Goal: Book appointment/travel/reservation

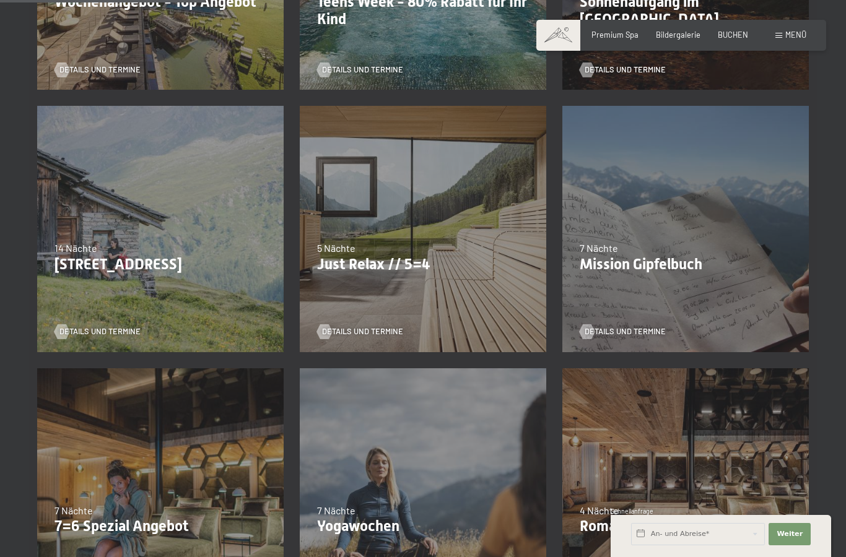
scroll to position [422, 0]
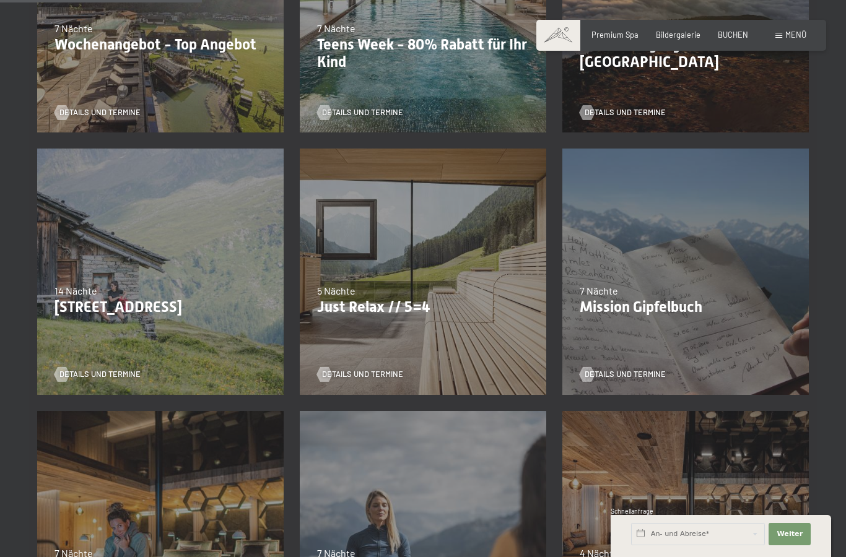
click at [373, 320] on div "07.09.–03.10.2025 21.12.–26.12.2025 11.01.–23.01.2026 08.03.–27.03.2026 08.11.–…" at bounding box center [423, 272] width 263 height 263
click at [365, 377] on span "Details und Termine" at bounding box center [362, 374] width 81 height 11
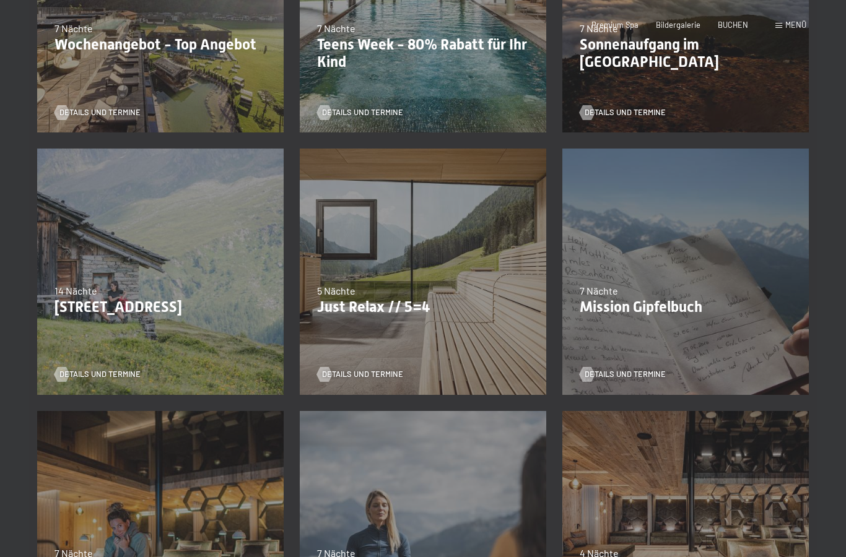
scroll to position [0, 0]
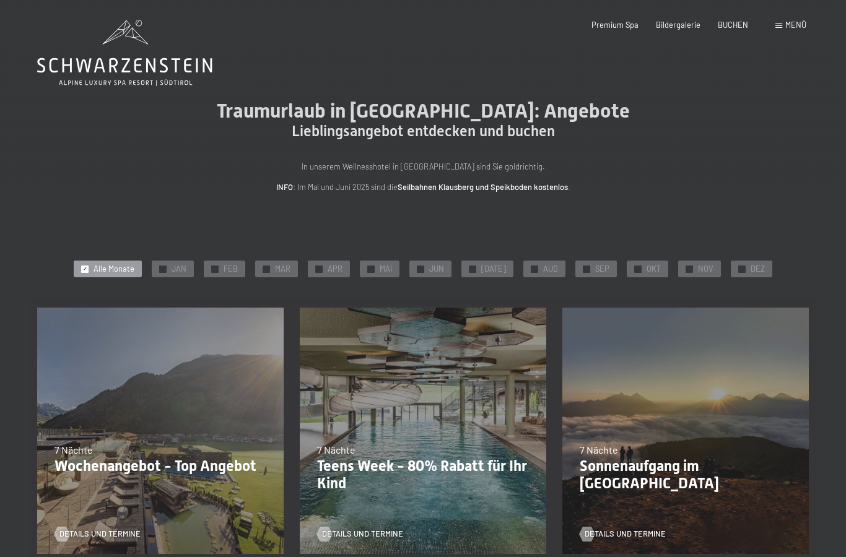
click at [87, 266] on span "✓" at bounding box center [85, 269] width 4 height 7
click at [636, 267] on span "✓" at bounding box center [638, 269] width 4 height 7
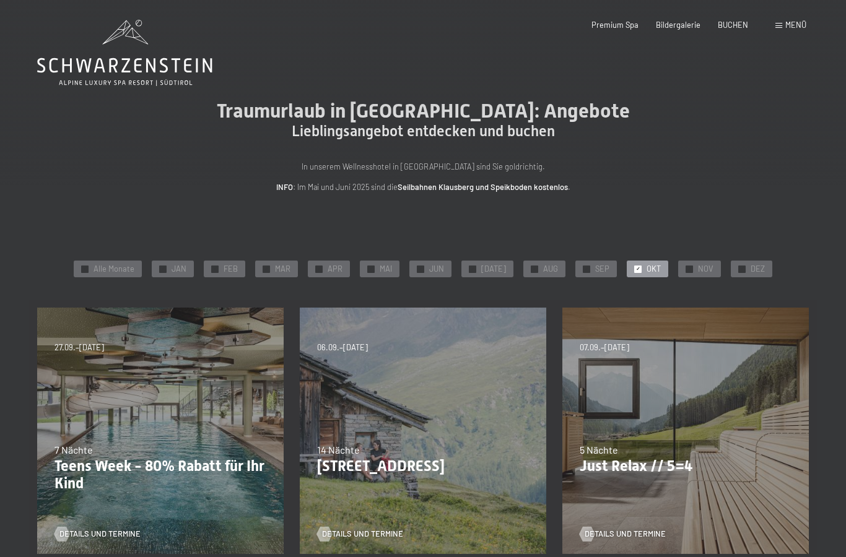
click at [686, 261] on div "✓ NOV" at bounding box center [699, 269] width 43 height 17
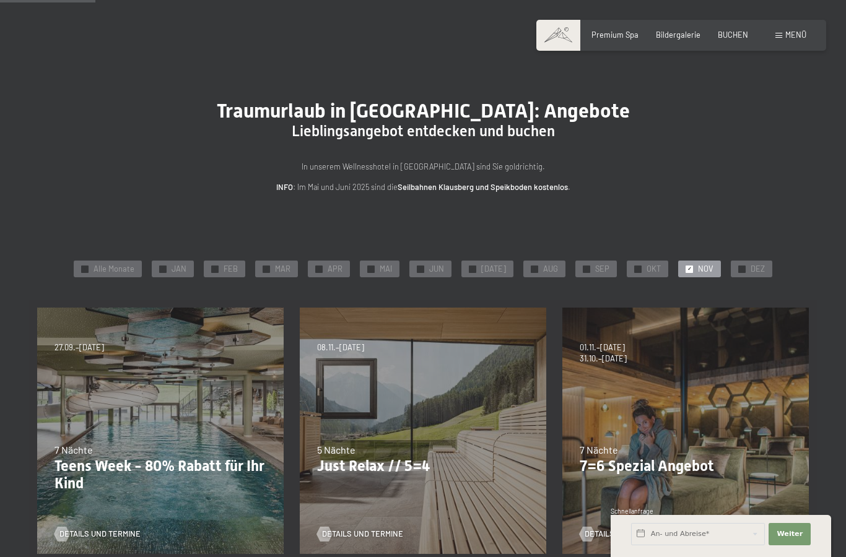
click at [346, 458] on p "Just Relax // 5=4" at bounding box center [423, 467] width 212 height 18
click at [334, 389] on div "07.09.–03.10.2025 21.12.–26.12.2025 11.01.–23.01.2026 08.03.–27.03.2026 08.11.–…" at bounding box center [423, 431] width 263 height 263
click at [329, 527] on div at bounding box center [324, 534] width 9 height 15
click at [708, 443] on div "7 Nächte" at bounding box center [686, 450] width 212 height 14
click at [648, 514] on div "Details und Termine" at bounding box center [682, 527] width 204 height 26
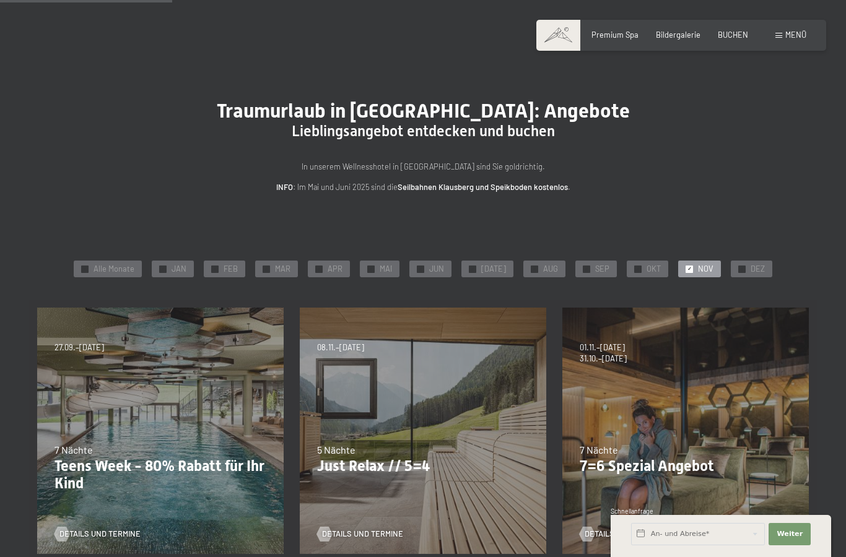
click at [653, 529] on span "Details und Termine" at bounding box center [625, 534] width 81 height 11
click at [655, 514] on div "Details und Termine" at bounding box center [682, 527] width 204 height 26
click at [664, 529] on span "Details und Termine" at bounding box center [625, 534] width 81 height 11
click at [475, 458] on p "Just Relax // 5=4" at bounding box center [423, 467] width 212 height 18
click at [394, 529] on span "Details und Termine" at bounding box center [362, 534] width 81 height 11
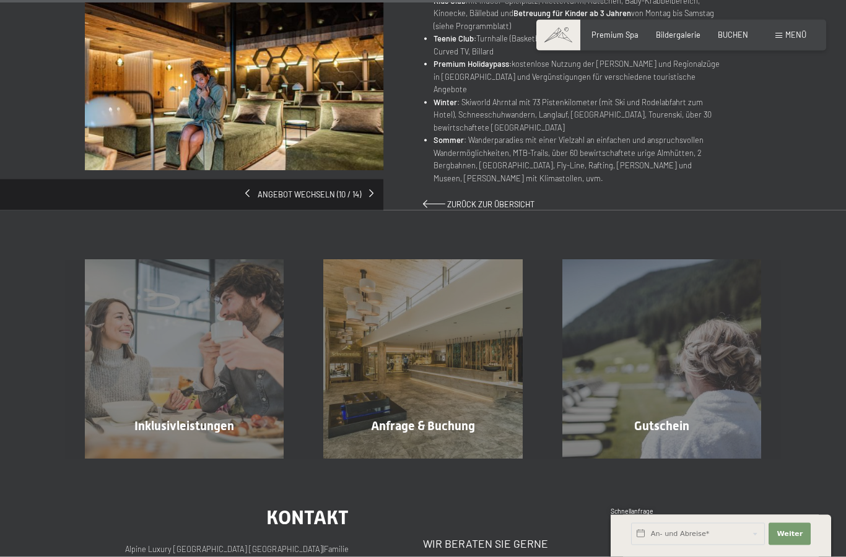
scroll to position [733, 0]
click at [724, 546] on input "text" at bounding box center [698, 534] width 134 height 22
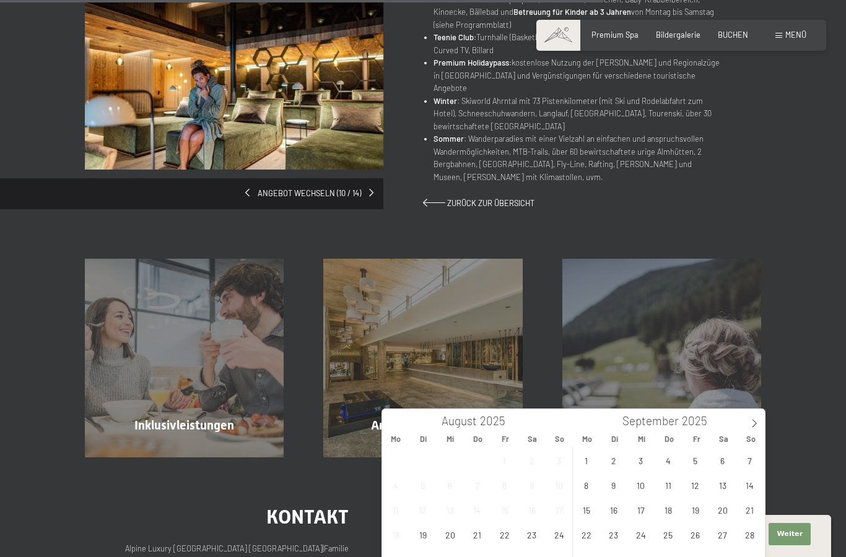
click at [762, 419] on span at bounding box center [754, 419] width 21 height 21
click at [702, 533] on span "24" at bounding box center [695, 535] width 24 height 24
click at [725, 538] on span "25" at bounding box center [722, 535] width 24 height 24
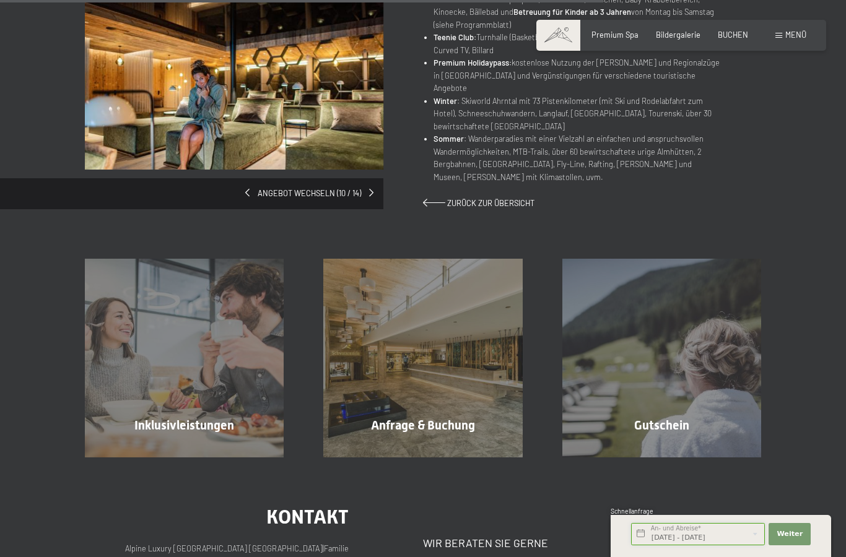
click at [734, 546] on input "Fr. 24.10.2025 - Sa. 25.10.2025" at bounding box center [698, 534] width 134 height 22
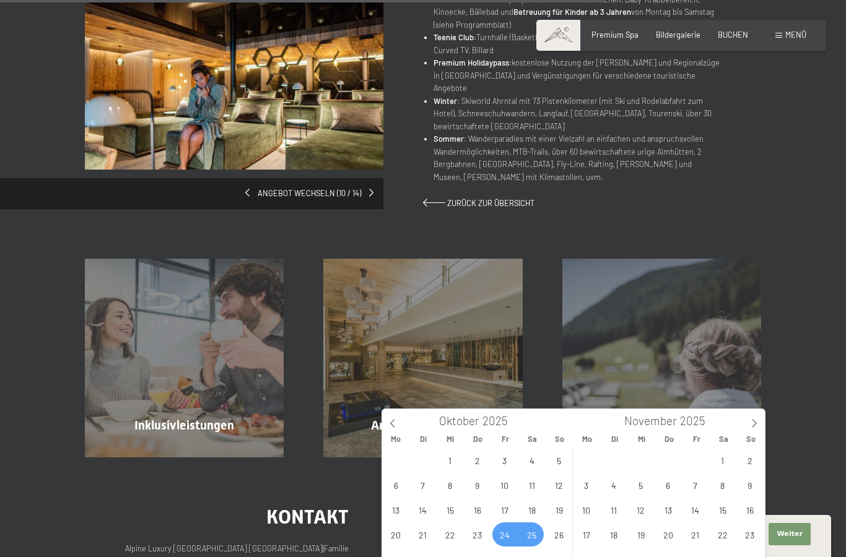
click at [535, 539] on span "25" at bounding box center [532, 535] width 24 height 24
click at [506, 554] on span "31" at bounding box center [504, 559] width 24 height 24
type input "Sa. 25.10.2025 - Fr. 31.10.2025"
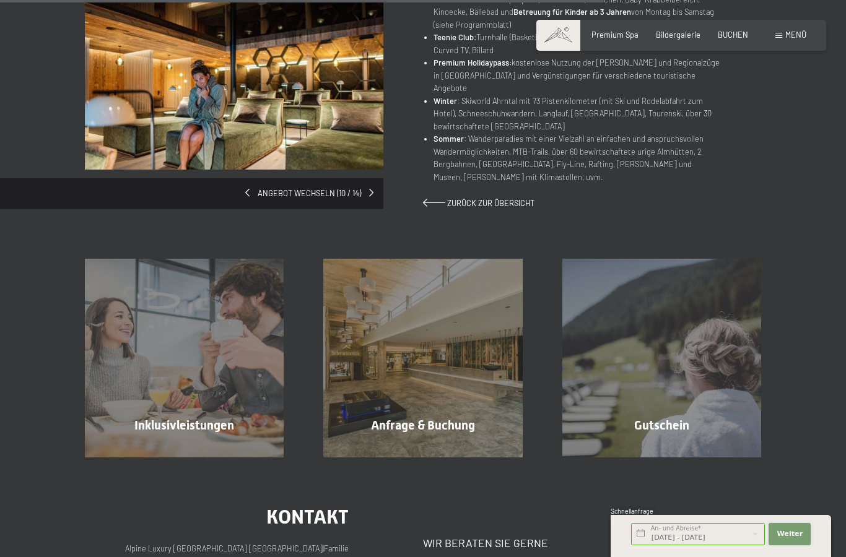
click at [795, 539] on span "Weiter" at bounding box center [790, 534] width 26 height 10
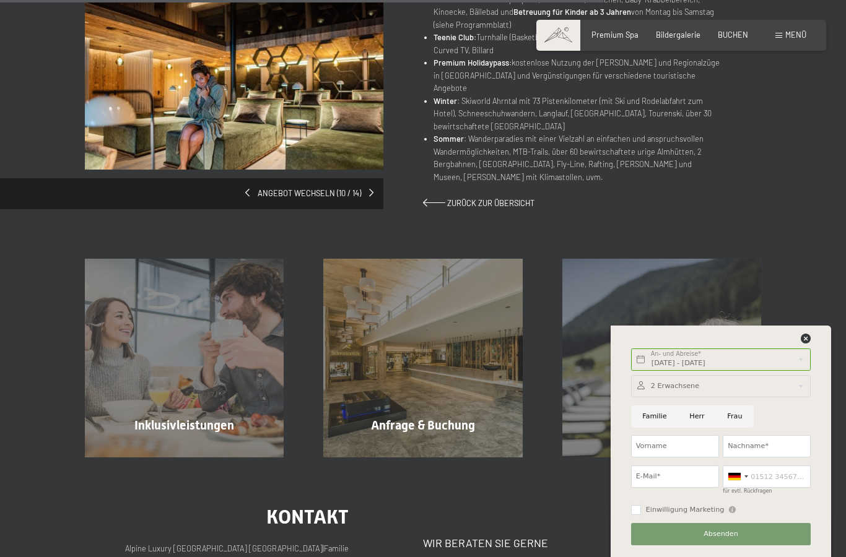
click at [751, 398] on div at bounding box center [721, 386] width 180 height 22
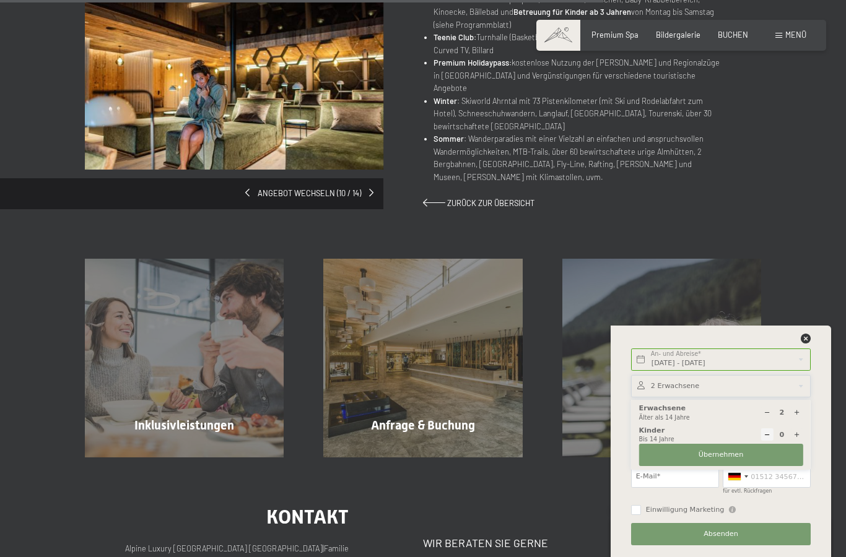
click at [796, 438] on icon at bounding box center [796, 435] width 7 height 7
select select
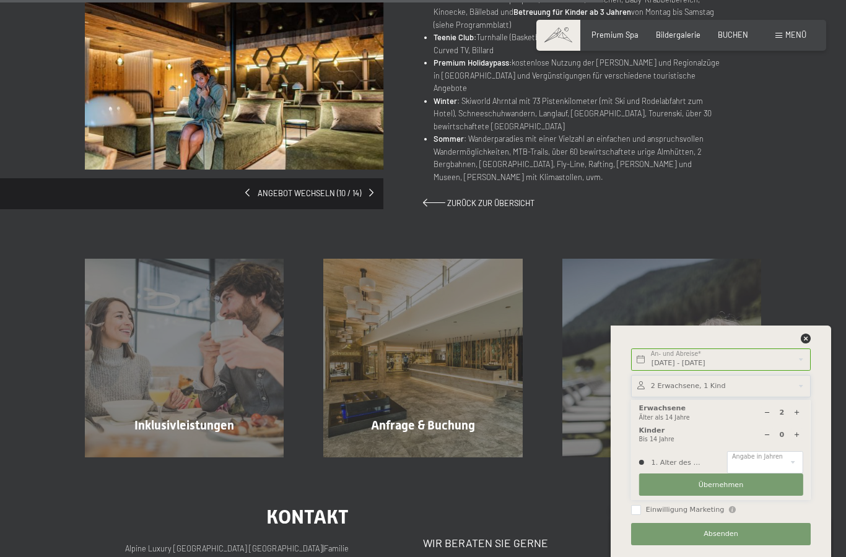
type input "1"
click at [790, 474] on select "0 1 2 3 4 5 6 7 8 9 10 11 12 13 14" at bounding box center [765, 462] width 76 height 22
select select "4"
click at [780, 496] on button "Übernehmen" at bounding box center [721, 485] width 164 height 22
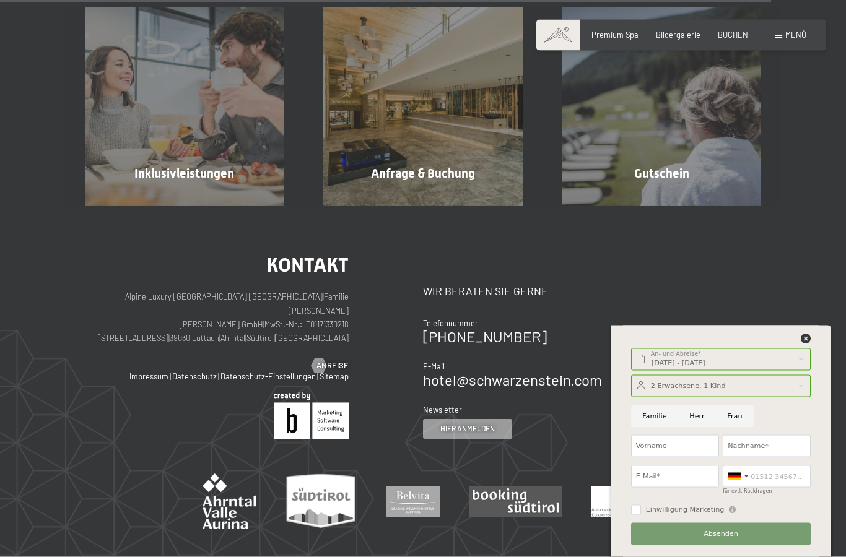
scroll to position [982, 0]
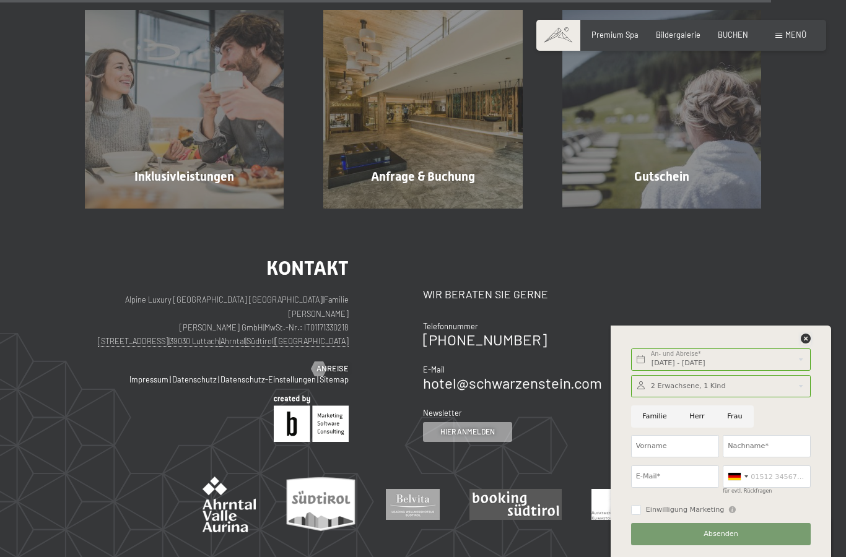
click at [811, 338] on icon at bounding box center [806, 339] width 10 height 10
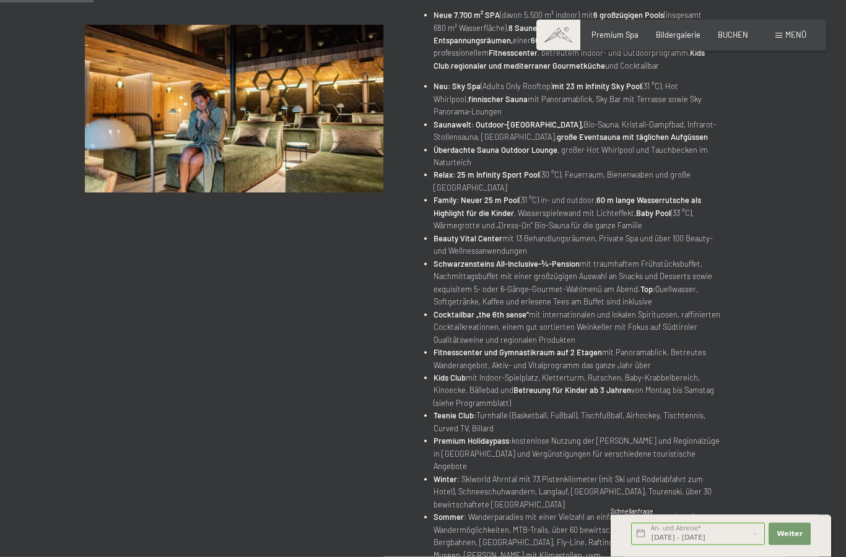
scroll to position [0, 0]
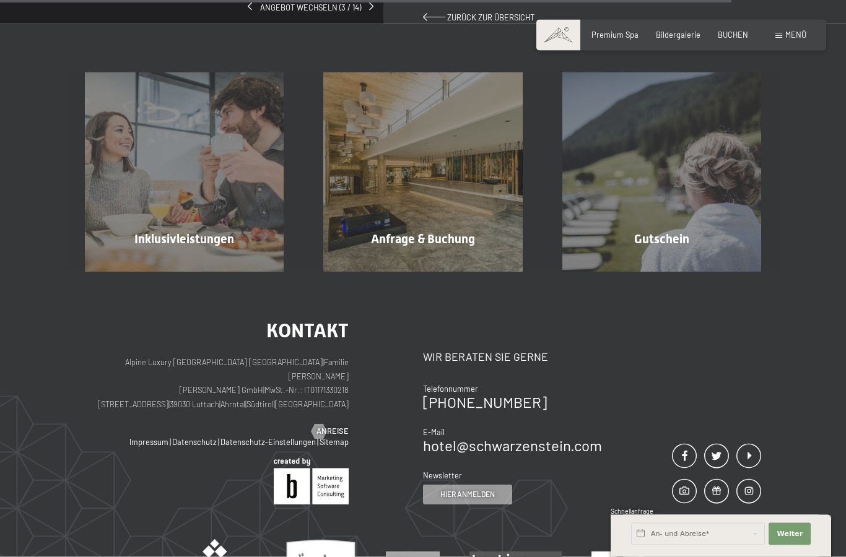
scroll to position [985, 0]
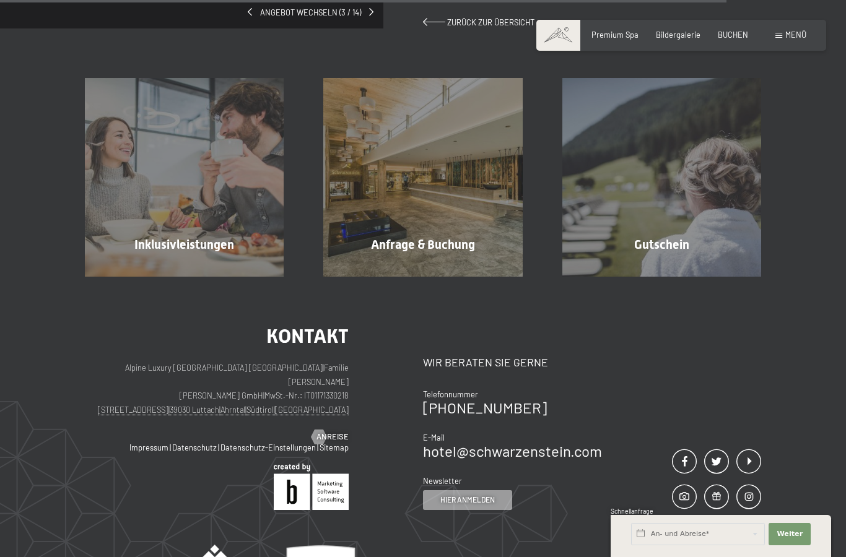
click at [479, 236] on div "Anfrage & Buchung" at bounding box center [422, 244] width 238 height 17
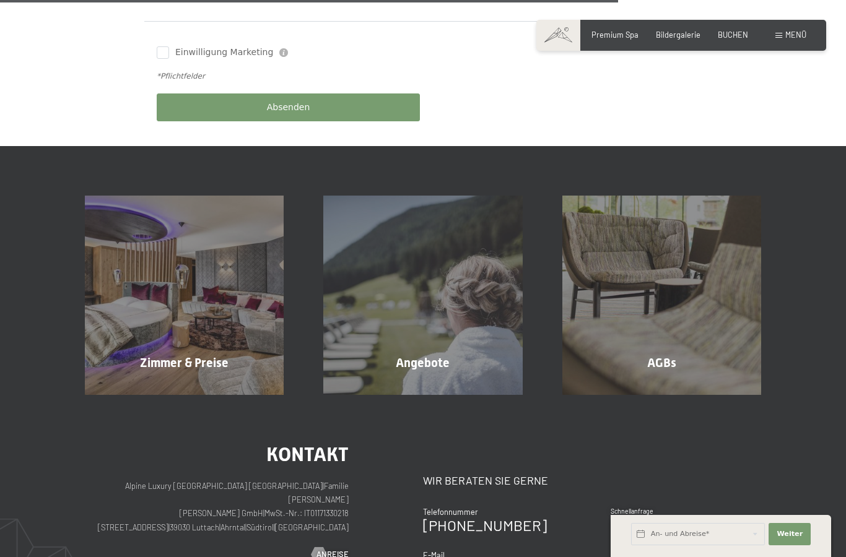
scroll to position [651, 0]
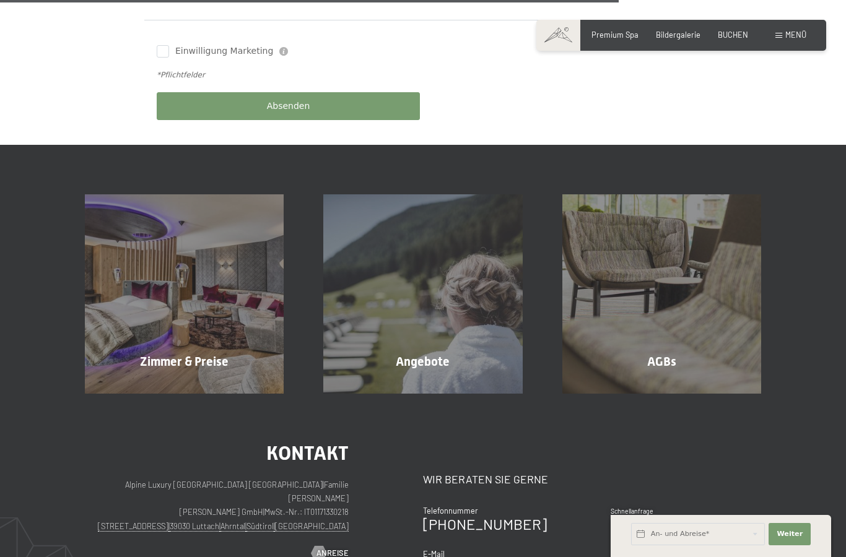
click at [266, 271] on div "Zimmer & Preise Mehr erfahren" at bounding box center [184, 293] width 238 height 199
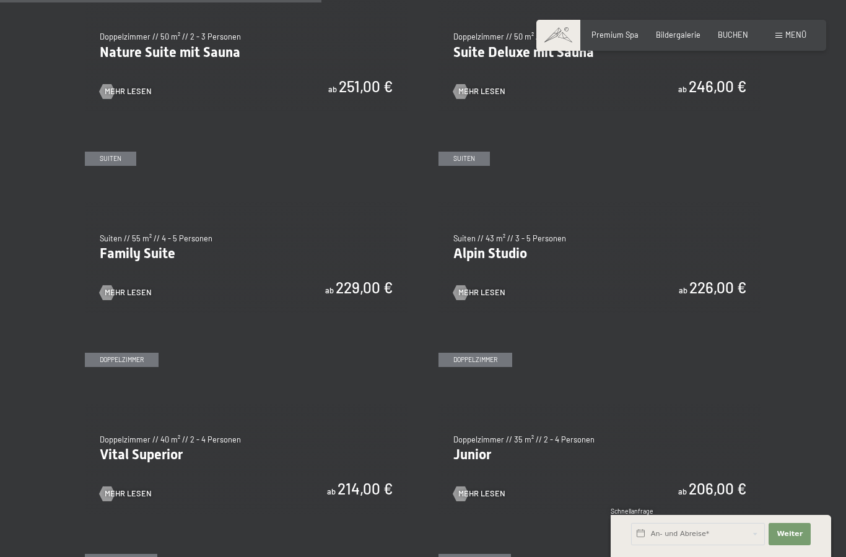
scroll to position [1130, 0]
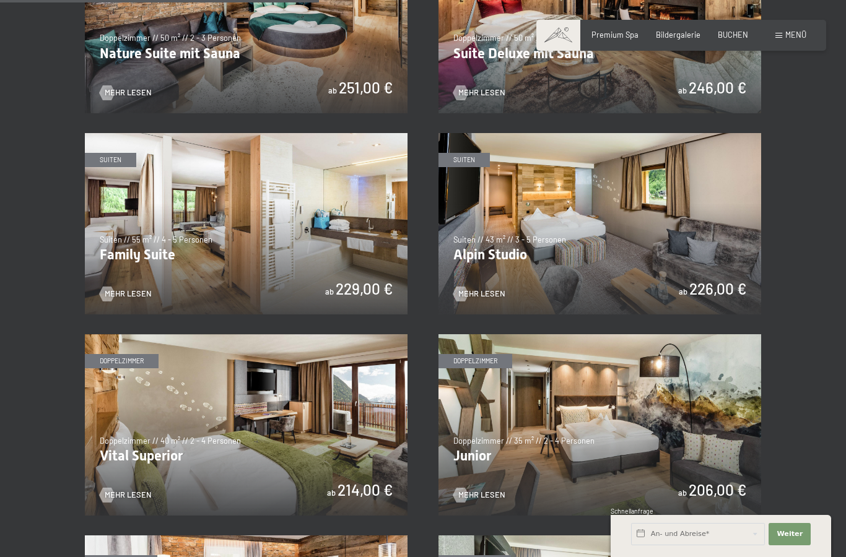
click at [354, 220] on img at bounding box center [246, 223] width 323 height 181
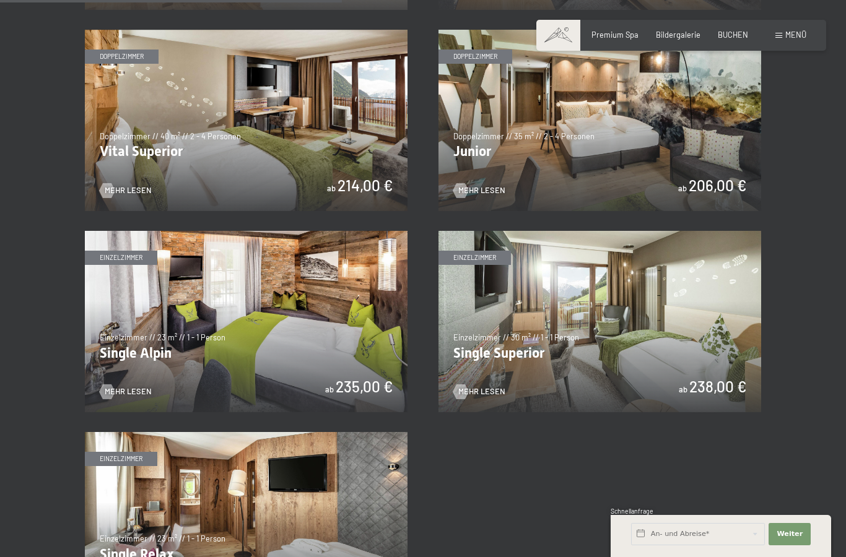
scroll to position [1188, 0]
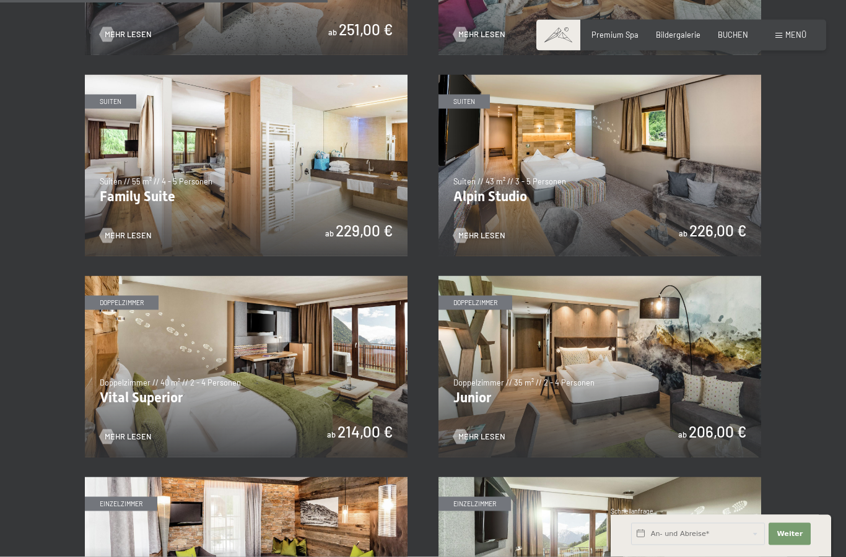
click at [378, 381] on img at bounding box center [246, 366] width 323 height 181
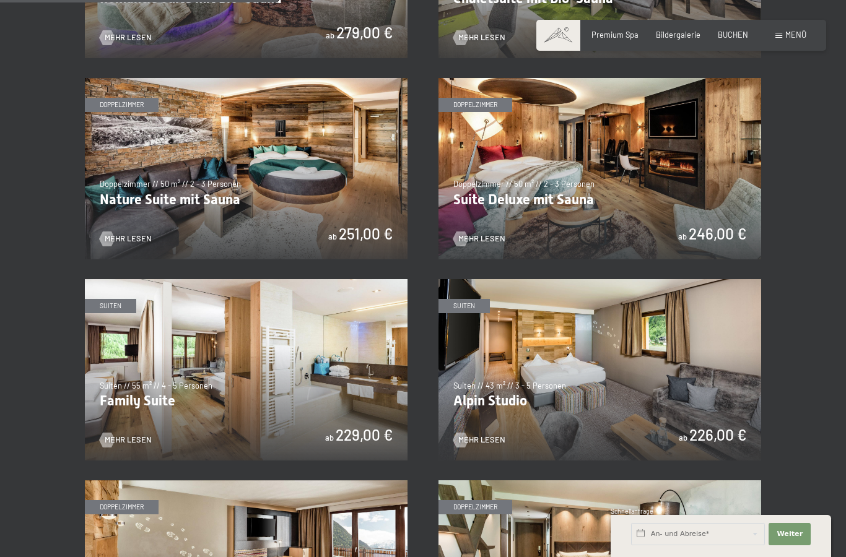
click at [664, 361] on img at bounding box center [599, 369] width 323 height 181
click at [695, 229] on img at bounding box center [599, 168] width 323 height 181
click at [359, 155] on img at bounding box center [246, 168] width 323 height 181
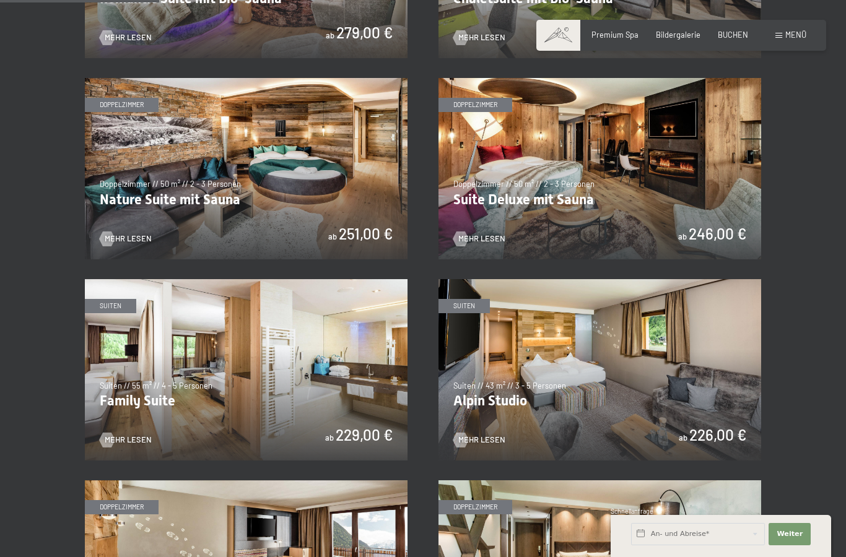
scroll to position [555, 0]
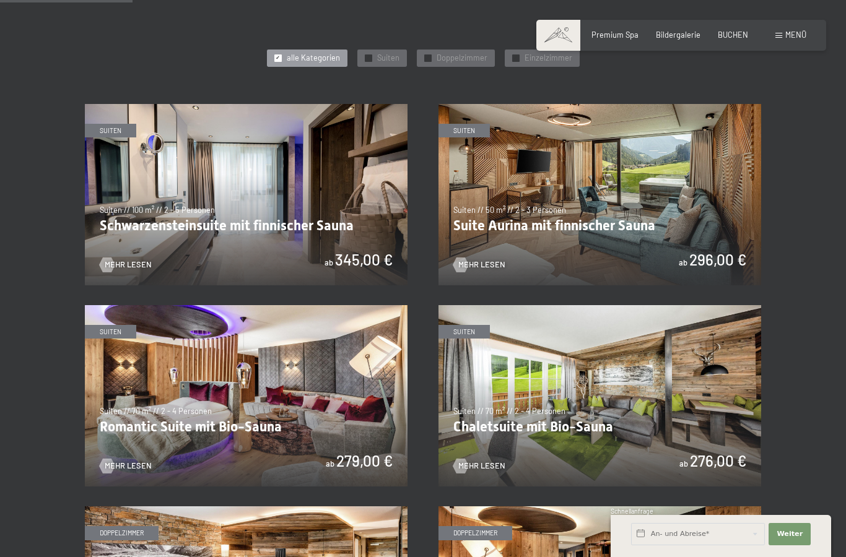
click at [368, 261] on img at bounding box center [246, 194] width 323 height 181
click at [703, 203] on img at bounding box center [599, 194] width 323 height 181
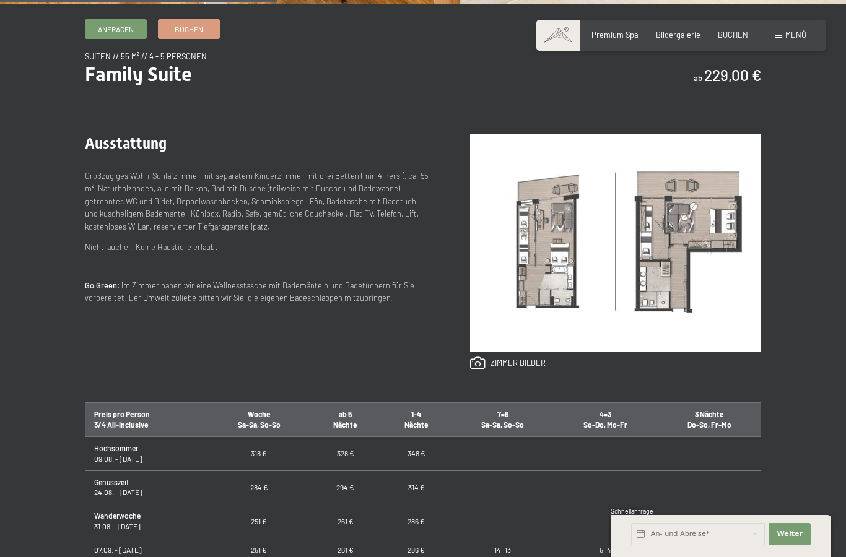
scroll to position [413, 0]
click at [655, 328] on img at bounding box center [615, 243] width 291 height 218
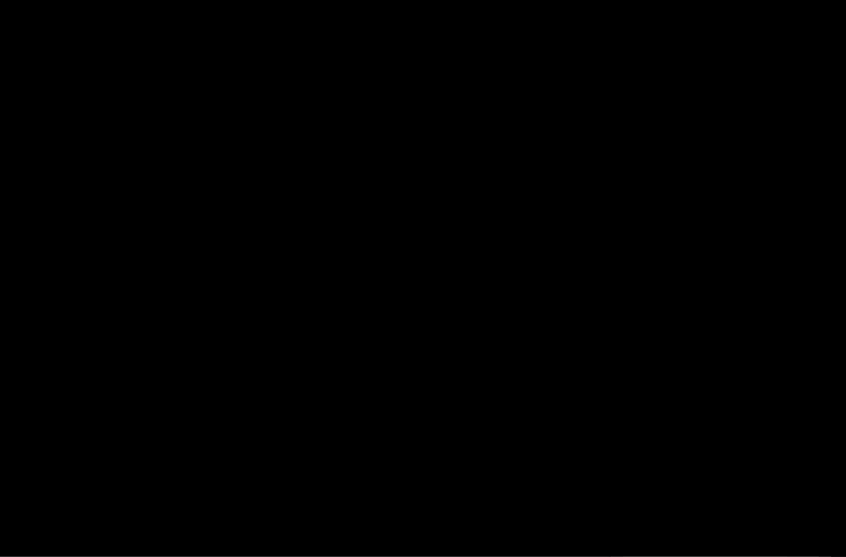
scroll to position [414, 0]
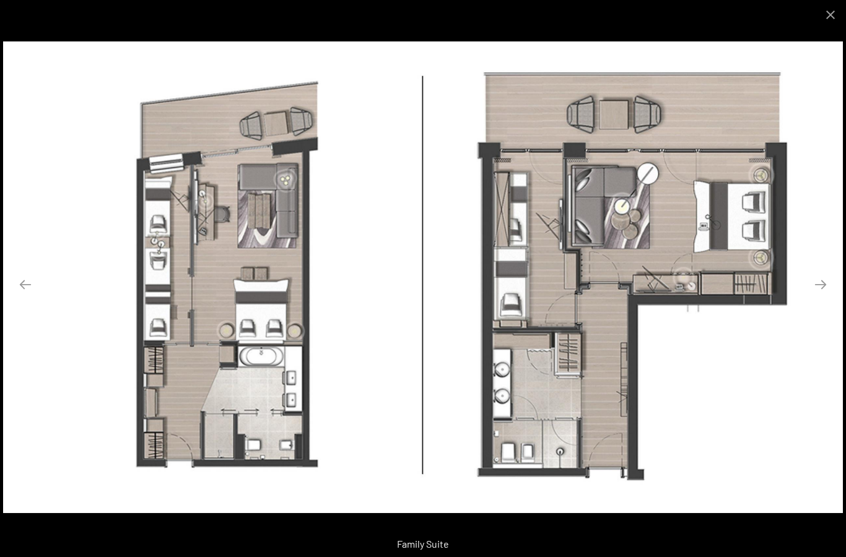
click at [830, 14] on button "Close gallery" at bounding box center [830, 14] width 31 height 29
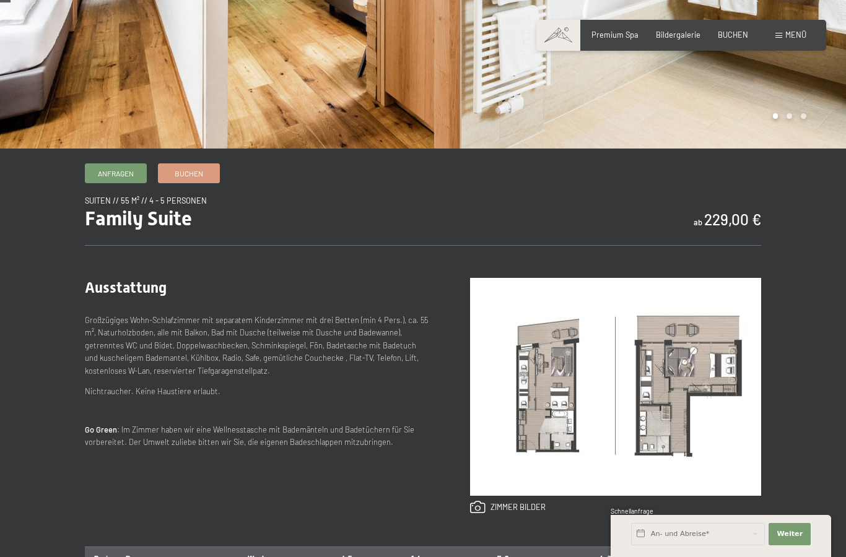
scroll to position [0, 0]
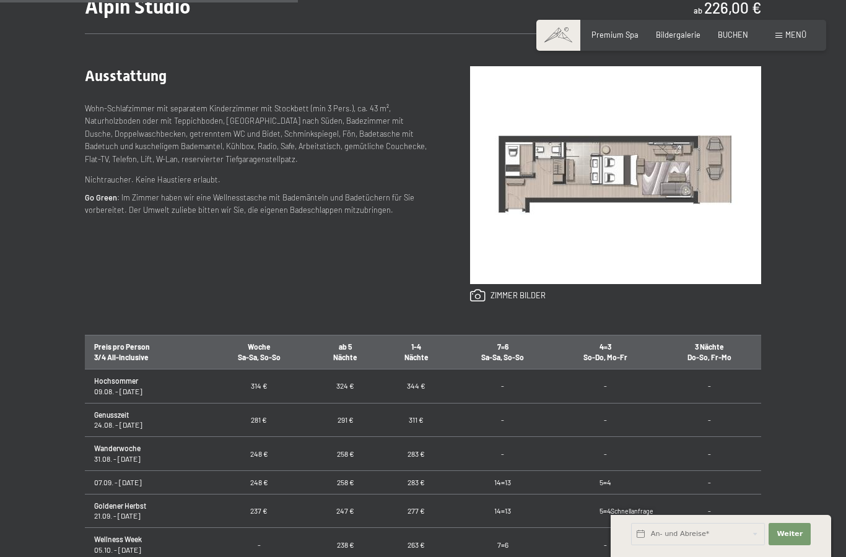
scroll to position [482, 0]
click at [596, 212] on img at bounding box center [615, 175] width 291 height 218
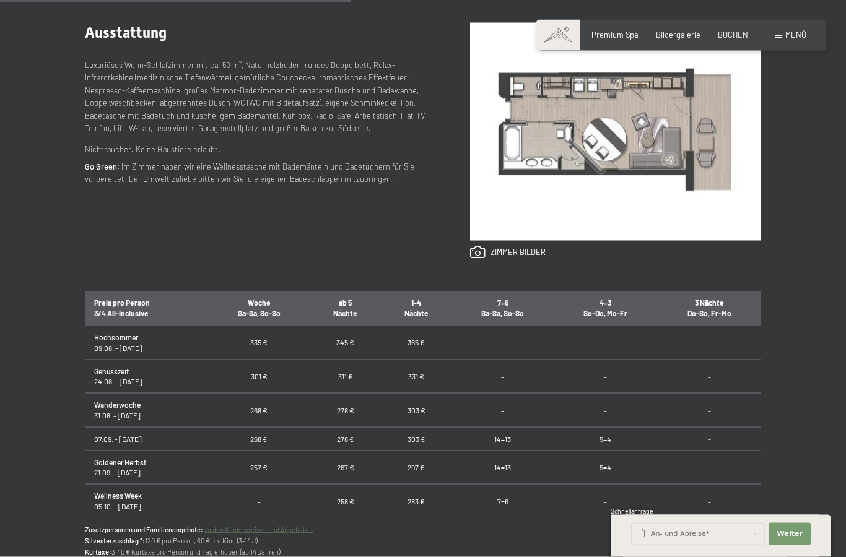
scroll to position [519, 0]
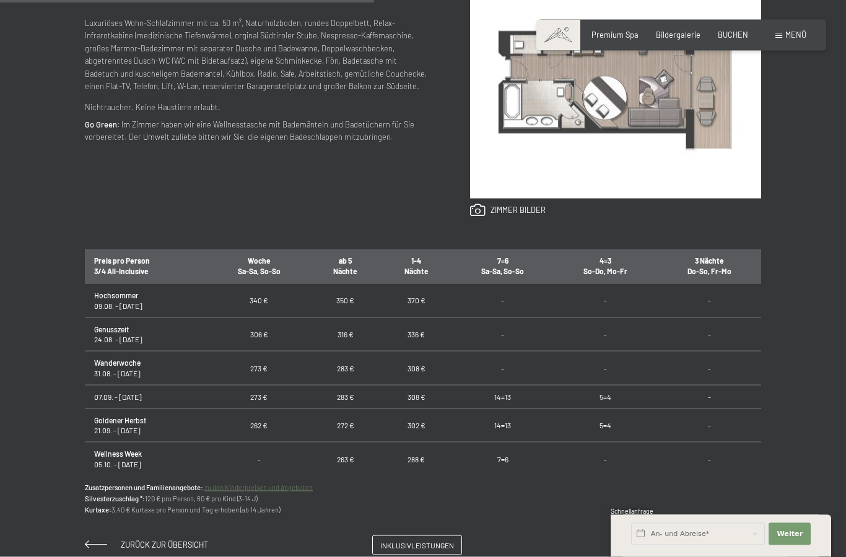
scroll to position [557, 0]
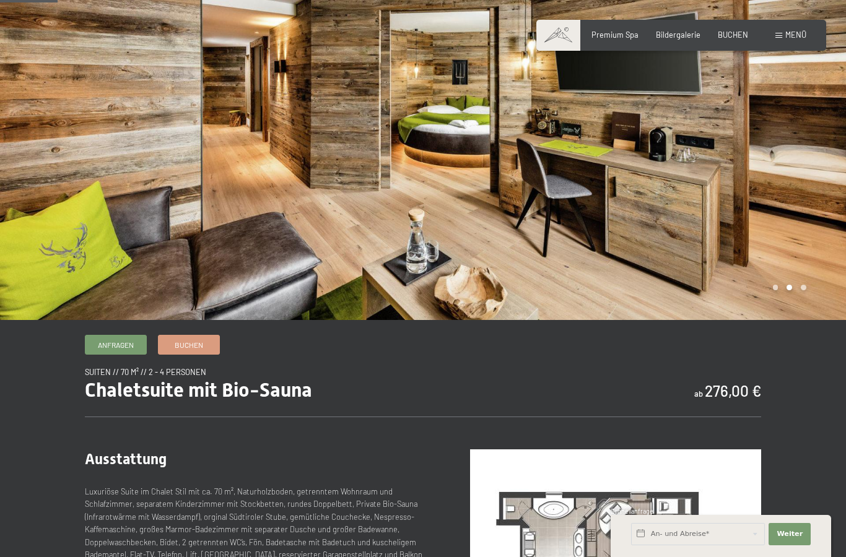
scroll to position [16, 0]
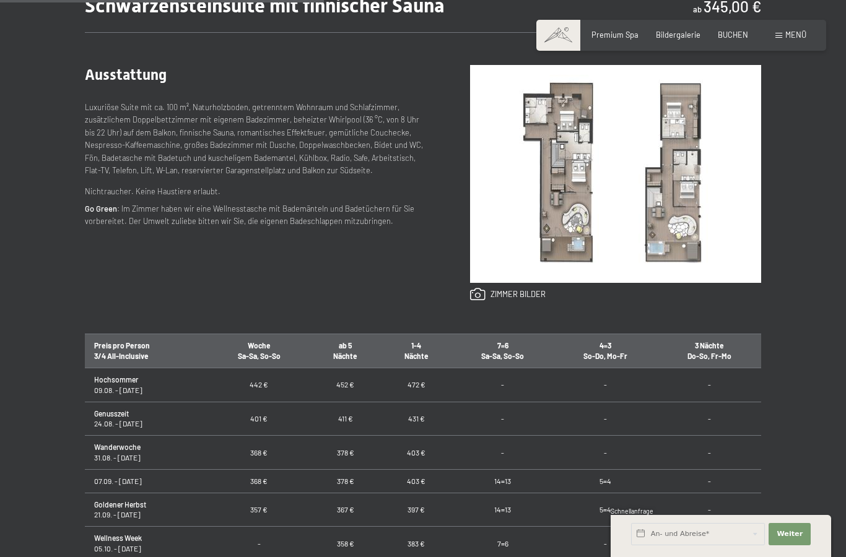
click at [713, 237] on img at bounding box center [615, 174] width 291 height 218
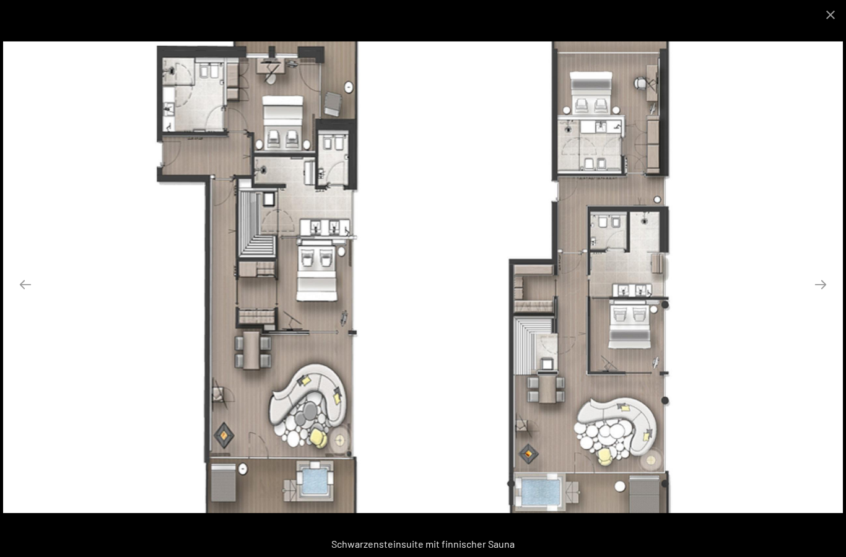
click at [833, 12] on button "Close gallery" at bounding box center [830, 14] width 31 height 29
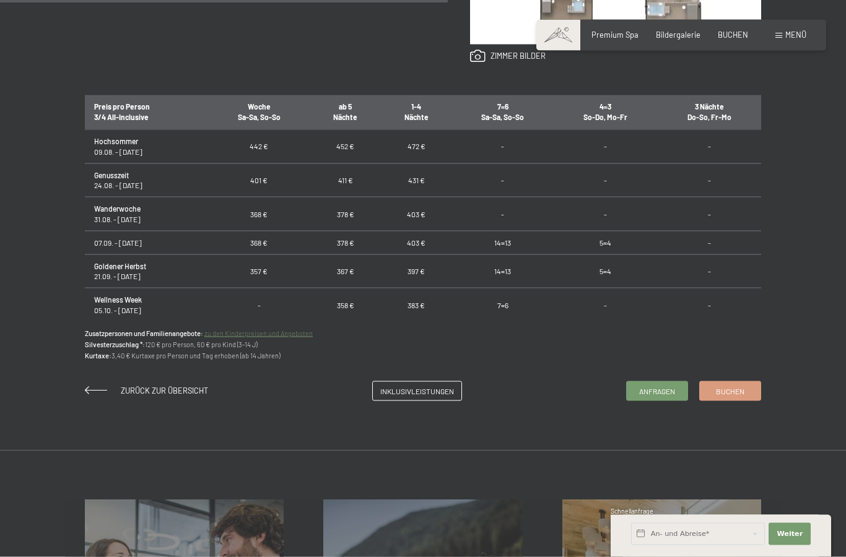
scroll to position [725, 0]
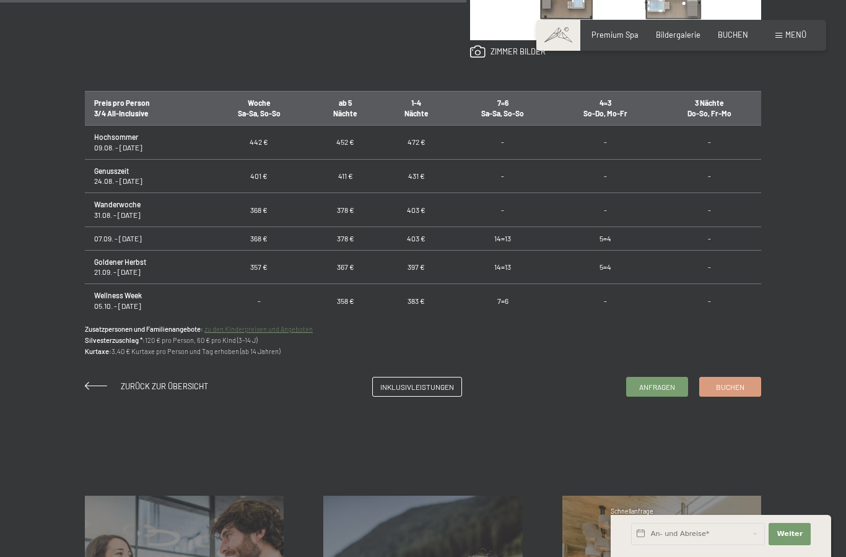
click at [64, 259] on div "Anfragen Buchen Suiten // 100 m² // 2 - 5 Personen Schwarzensteinsuite mit finn…" at bounding box center [423, 52] width 751 height 689
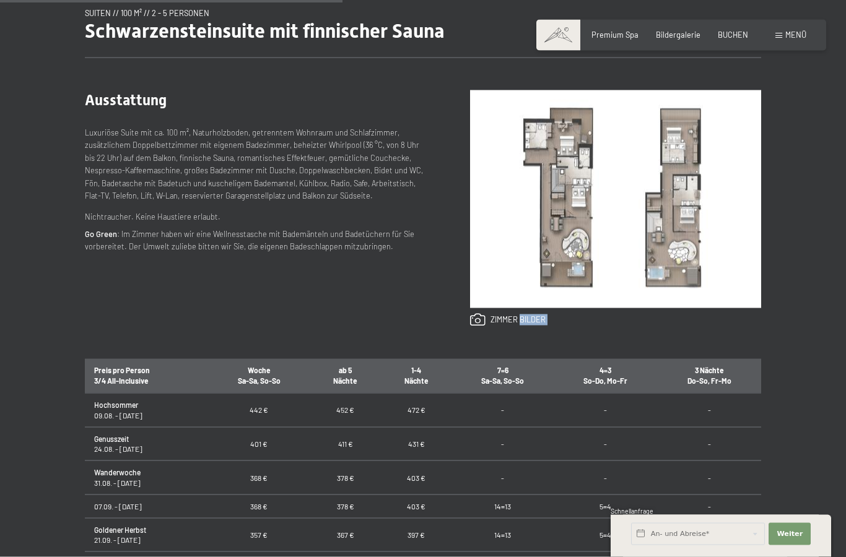
scroll to position [0, 0]
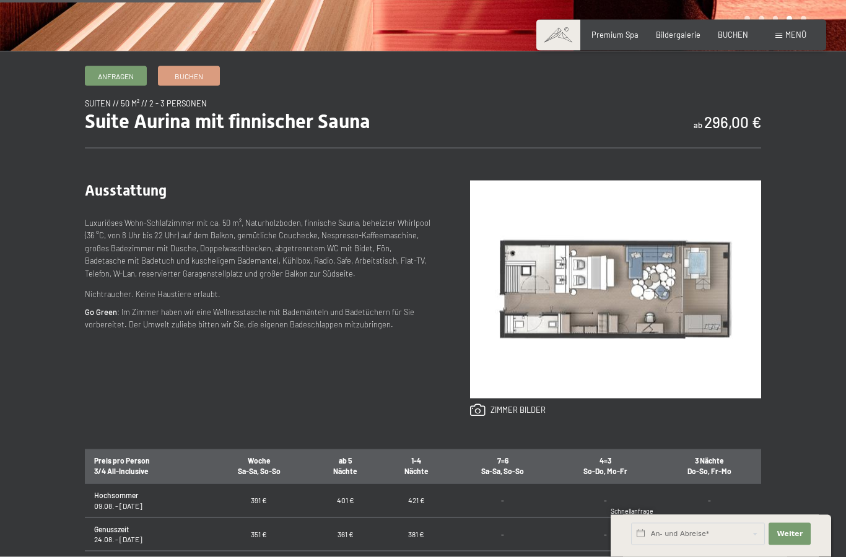
scroll to position [479, 0]
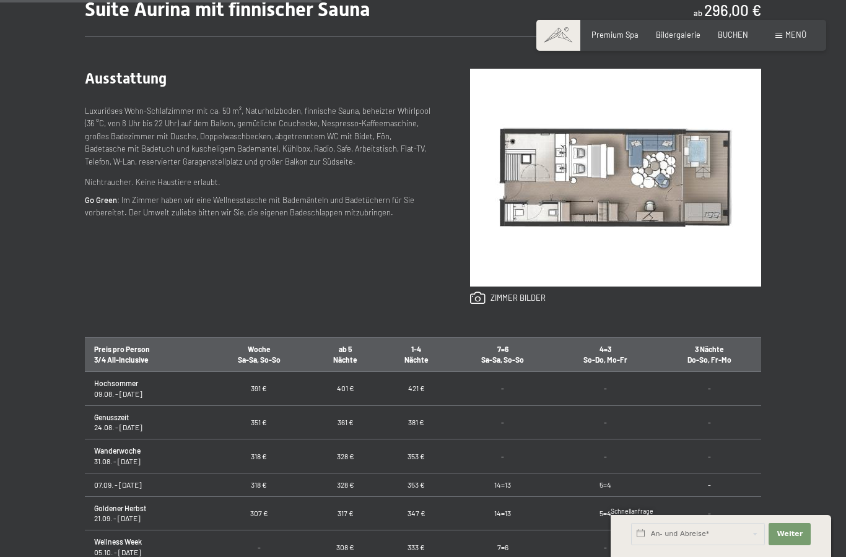
click at [705, 233] on img at bounding box center [615, 178] width 291 height 218
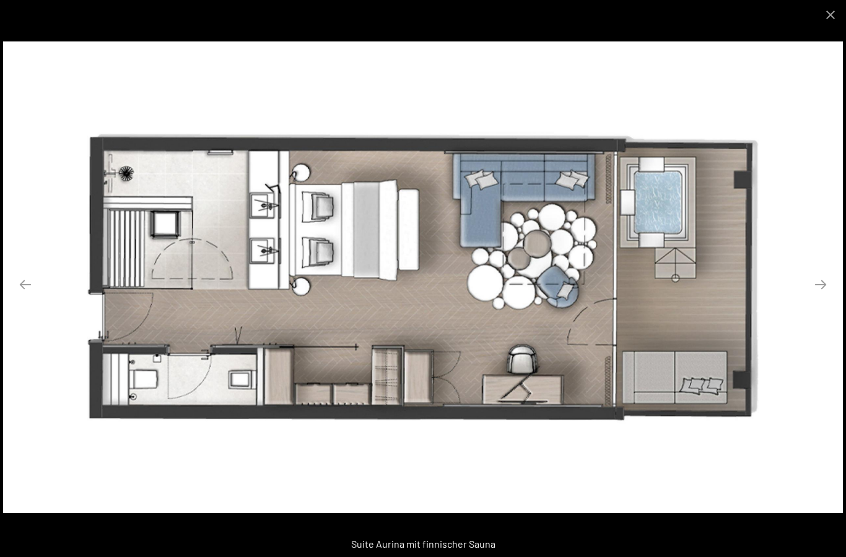
click at [830, 19] on button "Close gallery" at bounding box center [830, 14] width 31 height 29
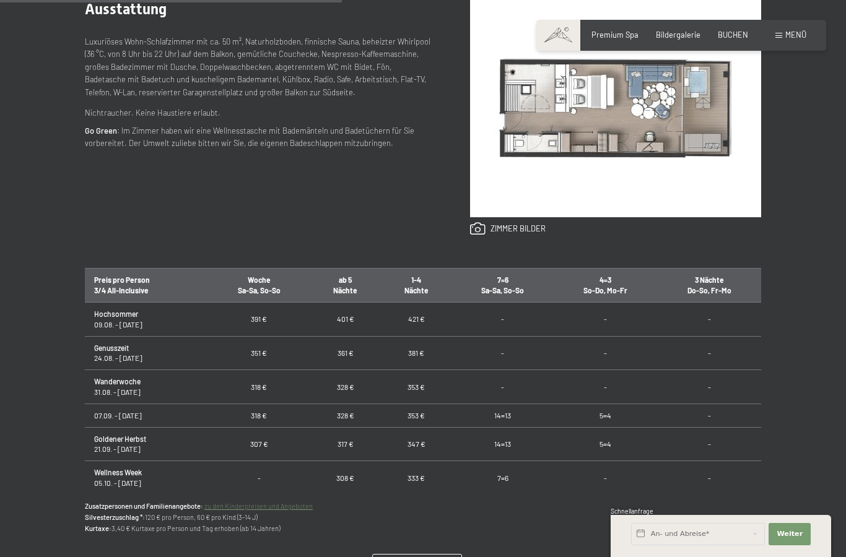
scroll to position [544, 0]
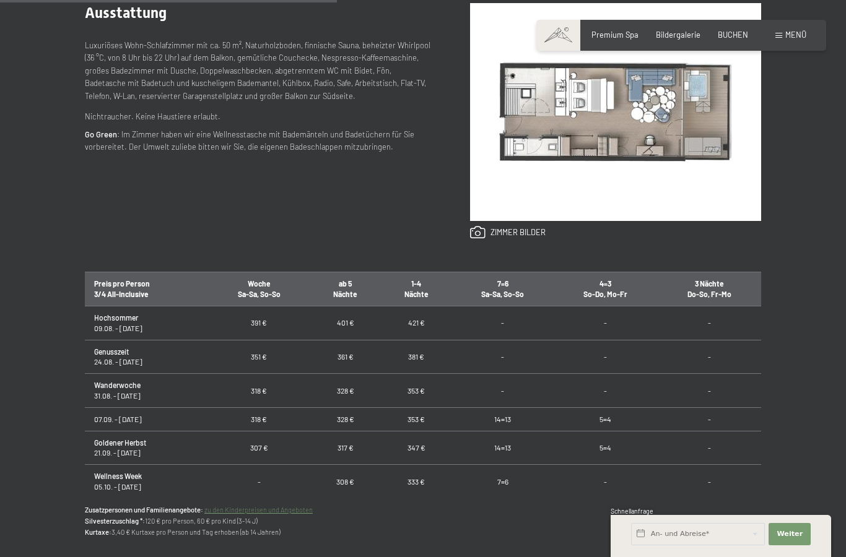
click at [606, 30] on span "Premium Spa" at bounding box center [614, 35] width 47 height 10
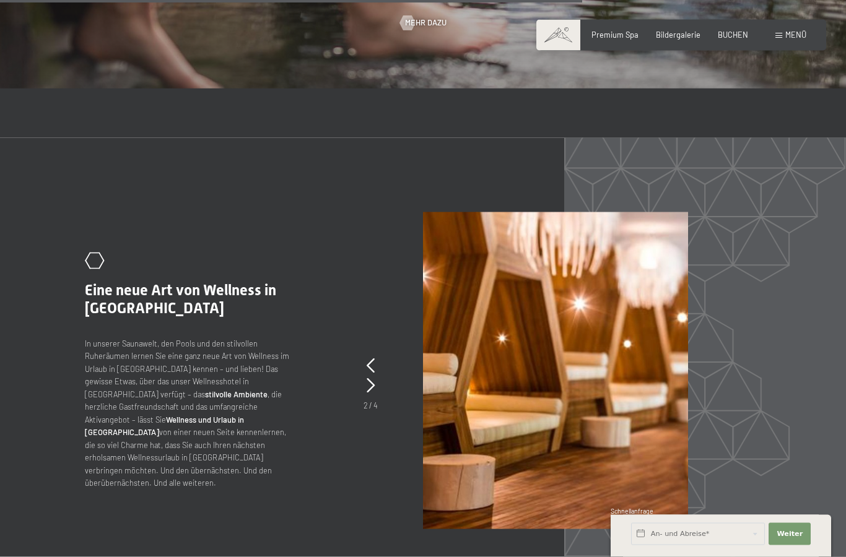
scroll to position [4497, 0]
